Goal: Navigation & Orientation: Find specific page/section

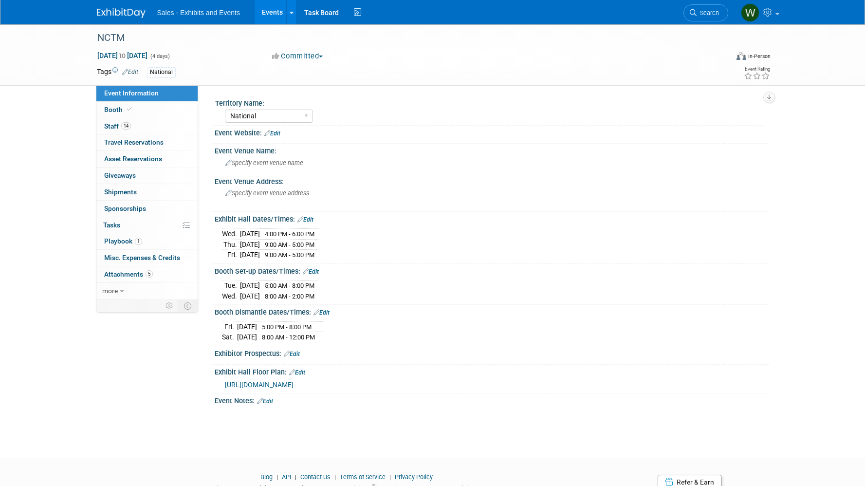
select select "National"
click at [114, 224] on span "Tasks 0%" at bounding box center [111, 225] width 17 height 8
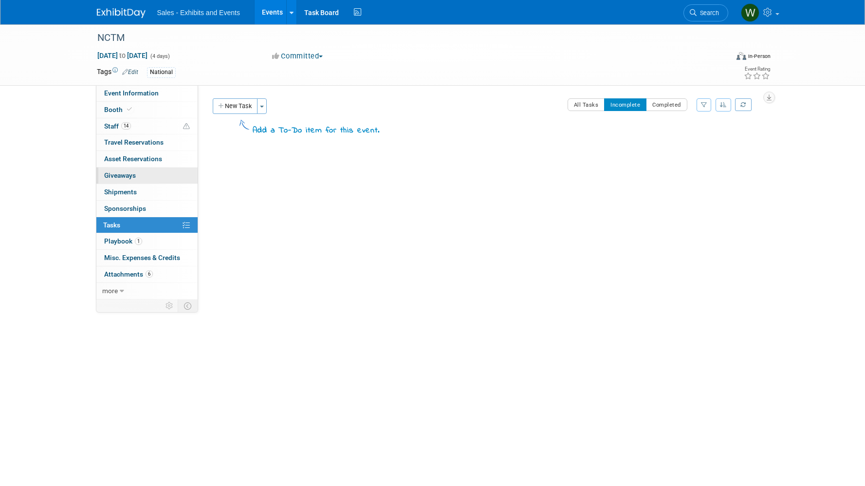
click at [118, 175] on span "Giveaways 0" at bounding box center [120, 175] width 32 height 8
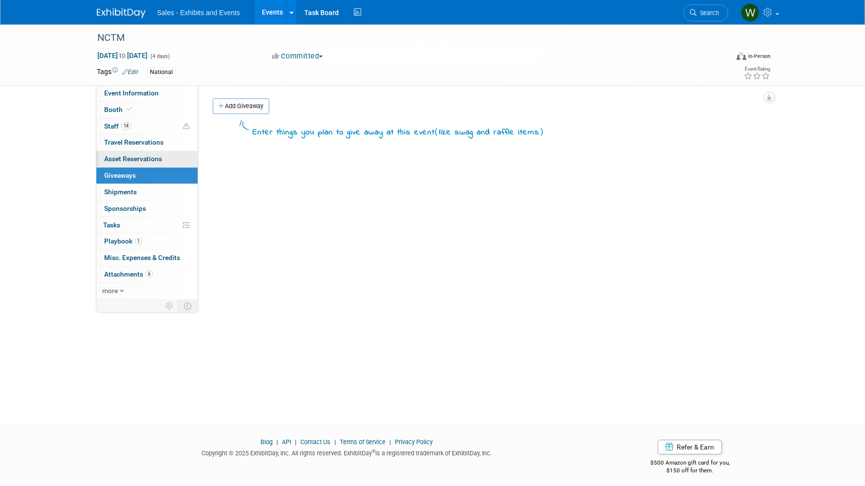
click at [120, 162] on span "Asset Reservations 0" at bounding box center [133, 159] width 58 height 8
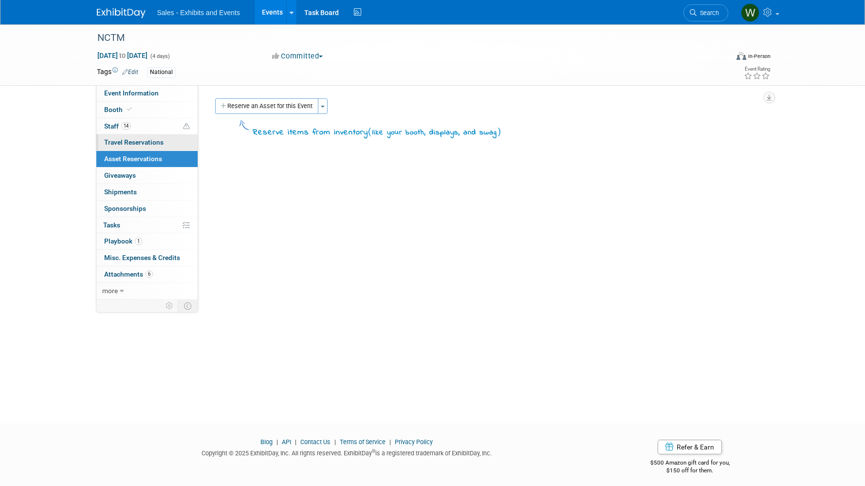
click at [126, 142] on span "Travel Reservations 0" at bounding box center [133, 142] width 59 height 8
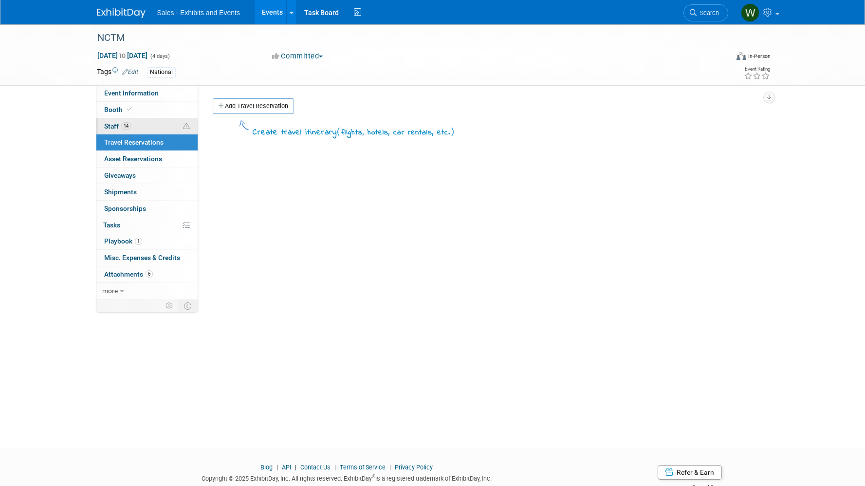
click at [114, 129] on span "Staff 14" at bounding box center [117, 126] width 27 height 8
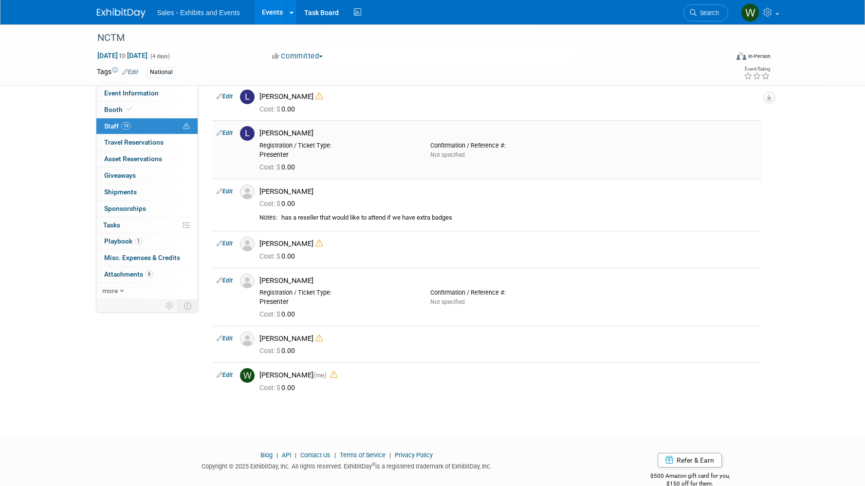
scroll to position [341, 0]
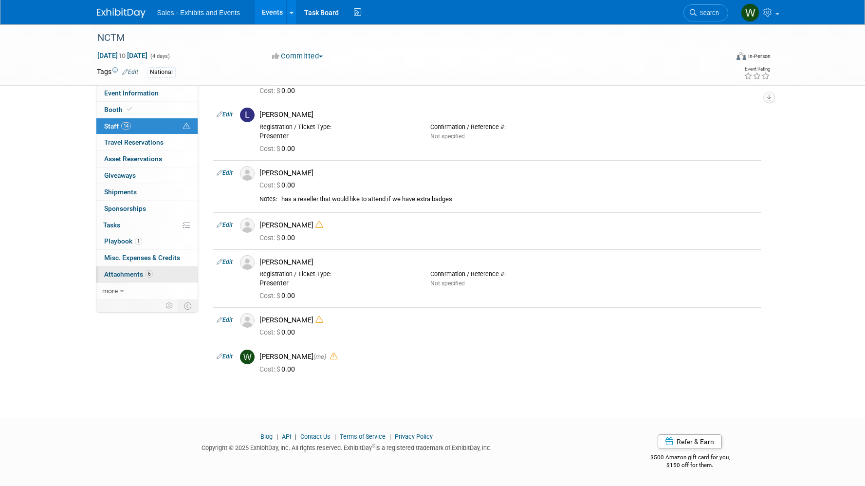
click at [135, 276] on span "Attachments 6" at bounding box center [128, 274] width 49 height 8
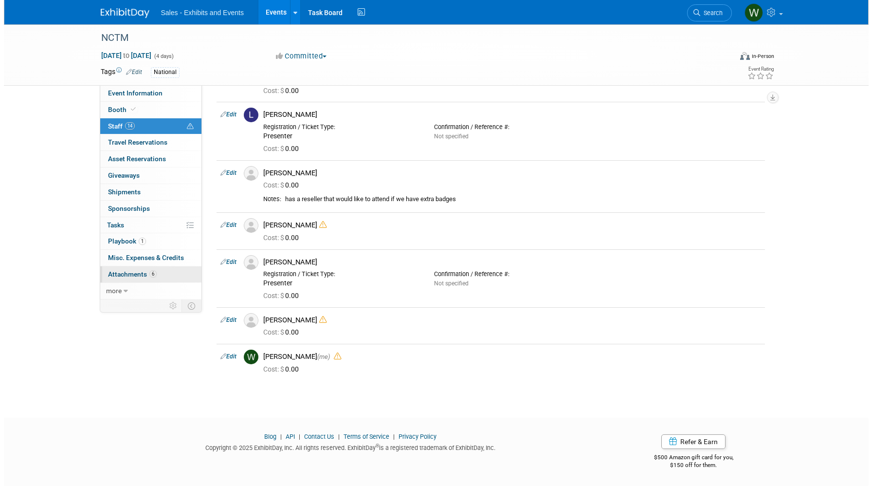
scroll to position [0, 0]
